Goal: Book appointment/travel/reservation

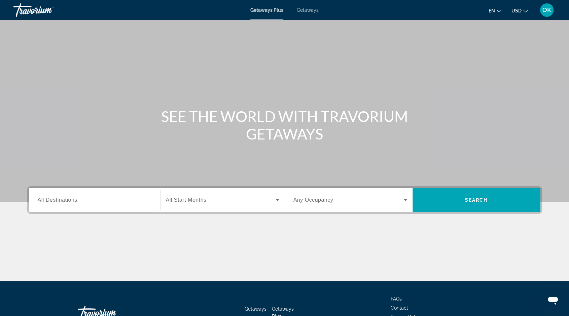
click at [122, 203] on input "Destination All Destinations" at bounding box center [95, 200] width 114 height 8
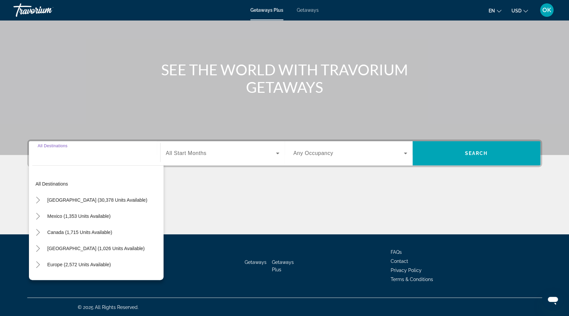
scroll to position [47, 0]
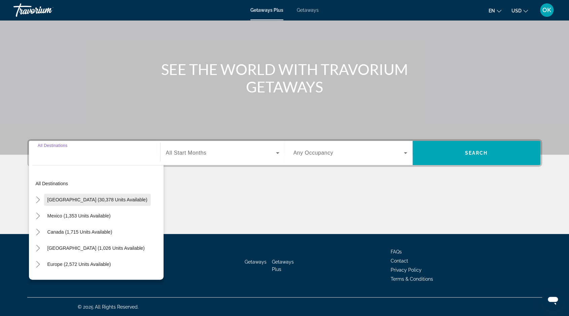
click at [114, 201] on span "[GEOGRAPHIC_DATA] (30,378 units available)" at bounding box center [97, 199] width 100 height 5
type input "**********"
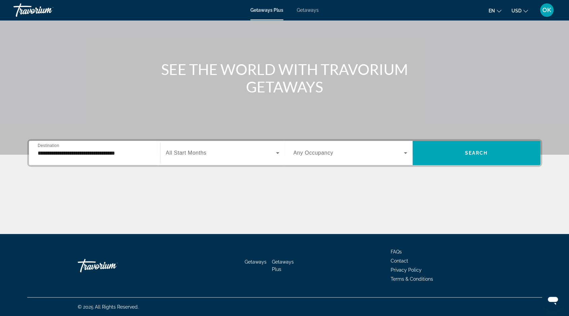
click at [117, 158] on div "**********" at bounding box center [95, 153] width 114 height 19
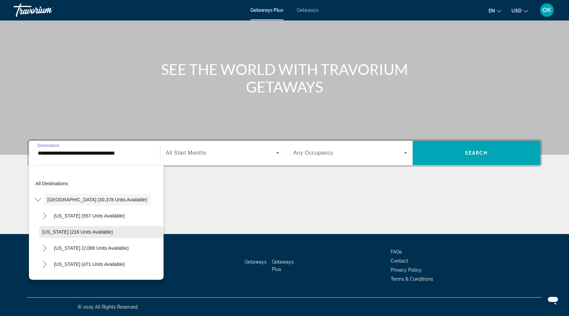
scroll to position [13, 0]
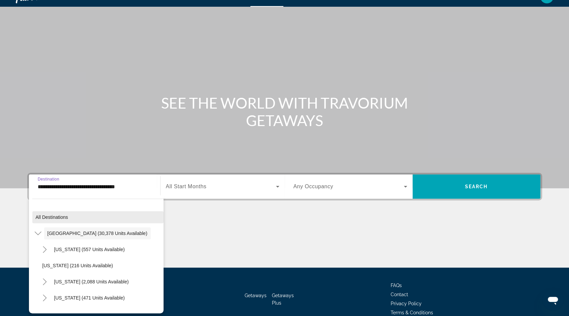
click at [52, 220] on span "All destinations" at bounding box center [52, 217] width 33 height 5
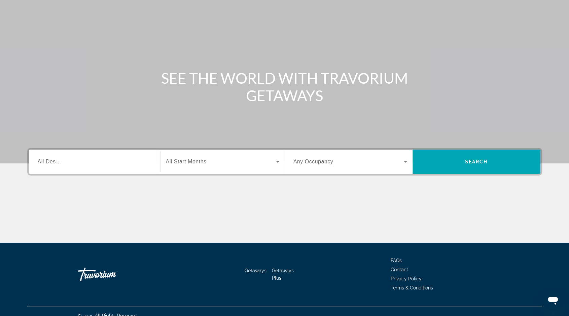
scroll to position [47, 0]
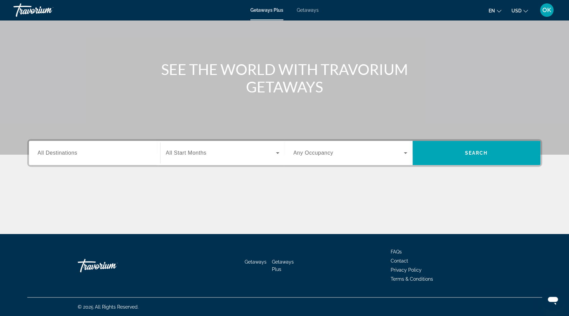
click at [65, 157] on input "Destination All Destinations" at bounding box center [95, 153] width 114 height 8
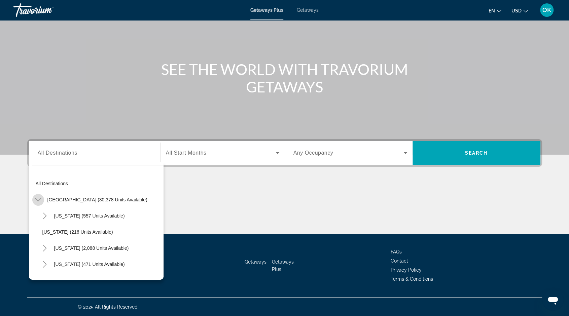
click at [38, 203] on icon "Toggle United States (30,378 units available)" at bounding box center [38, 199] width 7 height 7
click at [62, 218] on span "Mexico (1,353 units available)" at bounding box center [78, 215] width 63 height 5
type input "**********"
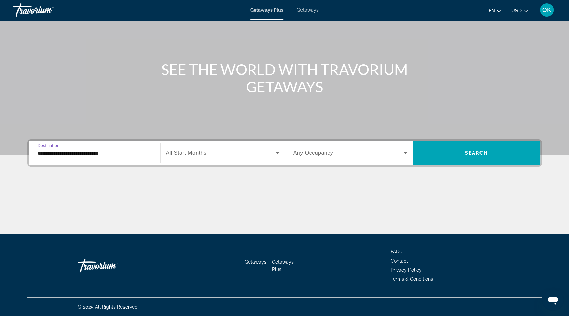
click at [229, 153] on span "Search widget" at bounding box center [221, 153] width 110 height 8
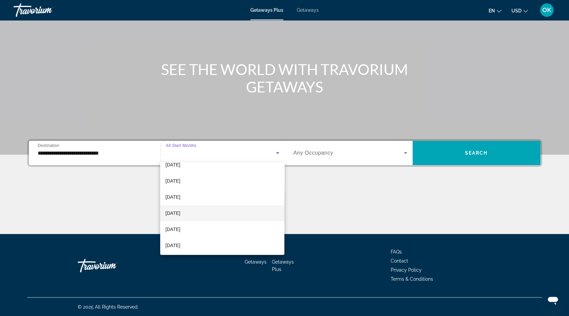
scroll to position [67, 0]
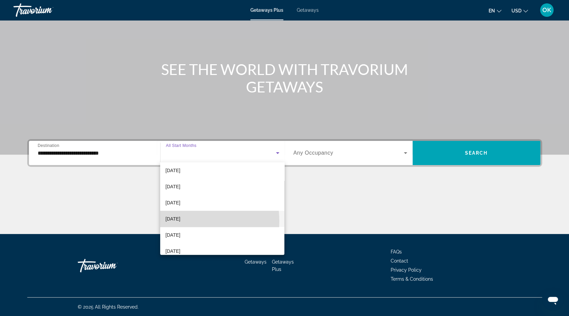
click at [180, 221] on span "[DATE]" at bounding box center [173, 219] width 15 height 8
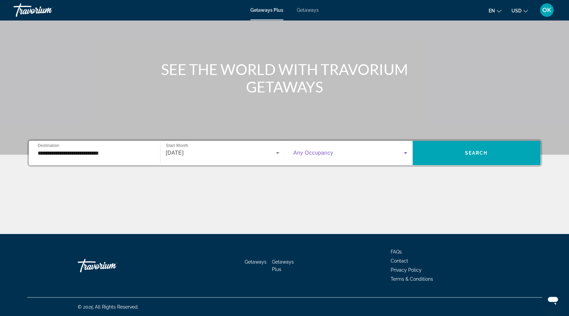
click at [320, 156] on span "Search widget" at bounding box center [348, 153] width 110 height 8
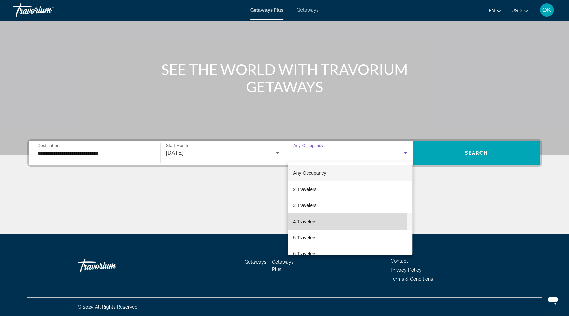
click at [299, 225] on span "4 Travelers" at bounding box center [304, 222] width 23 height 8
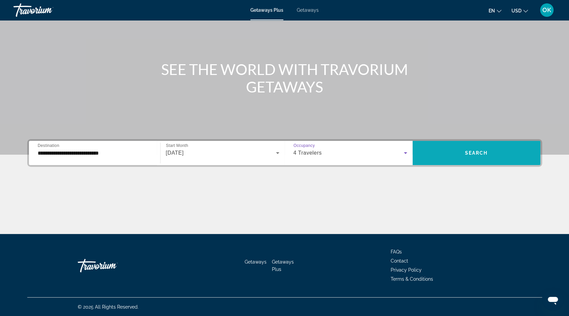
click at [495, 156] on span "Search widget" at bounding box center [476, 153] width 128 height 16
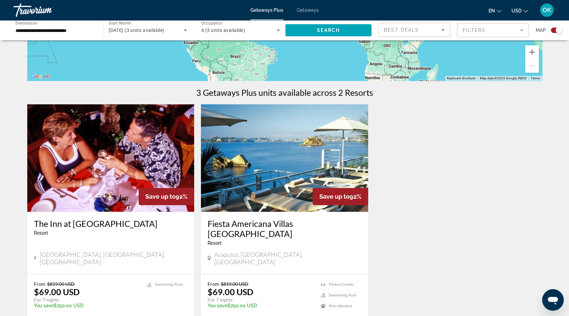
scroll to position [202, 0]
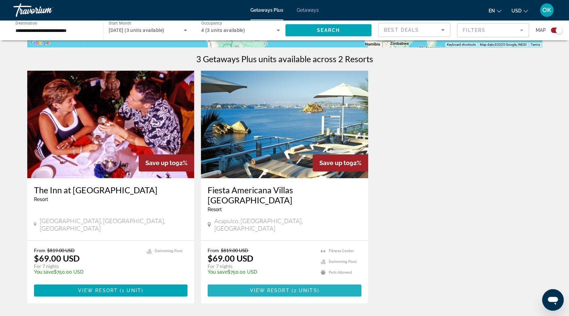
click at [278, 283] on span "Main content" at bounding box center [285, 291] width 154 height 16
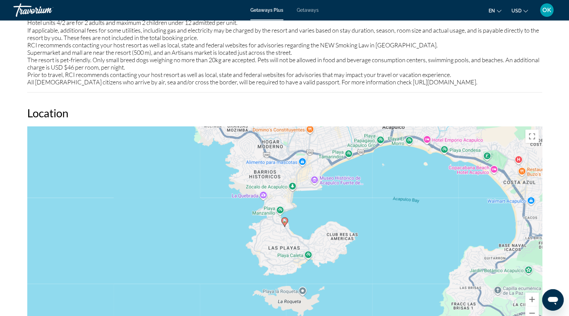
scroll to position [774, 0]
